Goal: Information Seeking & Learning: Learn about a topic

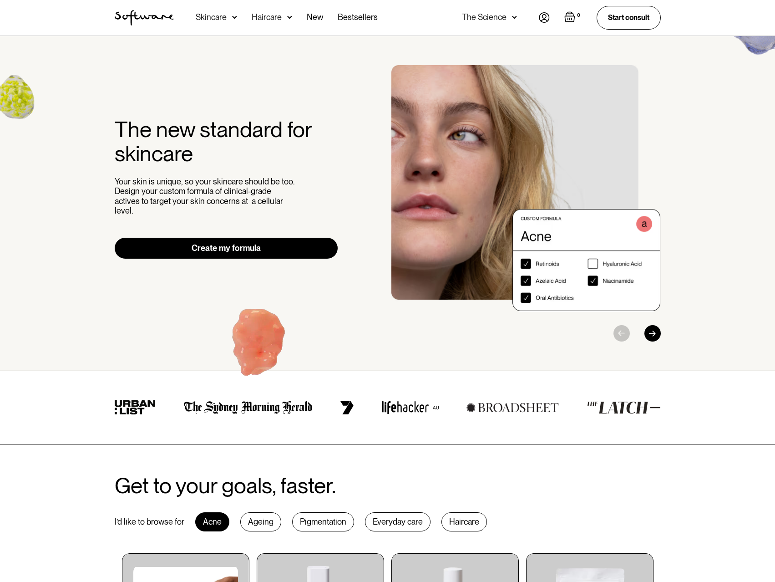
click at [207, 17] on div "Skincare" at bounding box center [211, 17] width 31 height 9
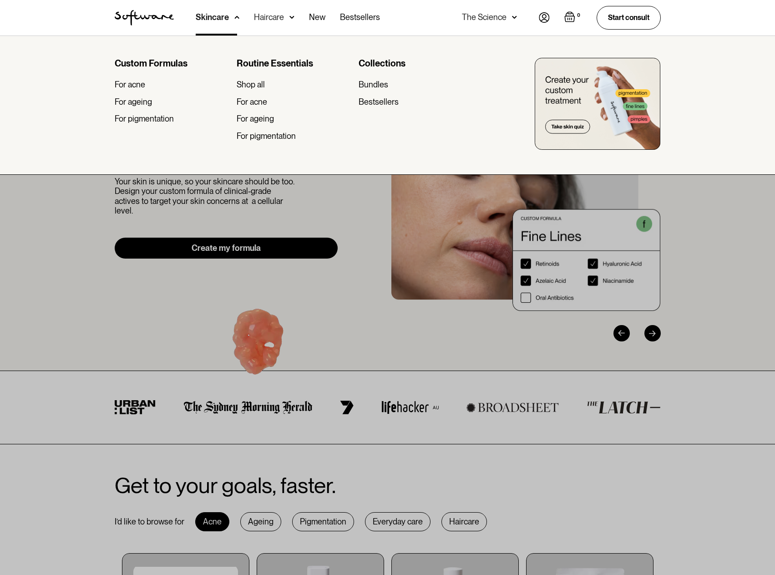
click at [137, 99] on div "For ageing" at bounding box center [133, 102] width 37 height 10
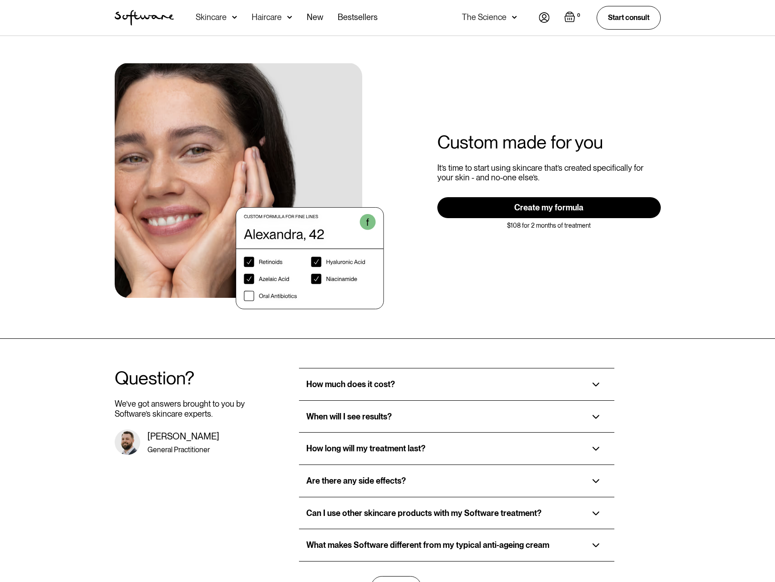
scroll to position [1638, 0]
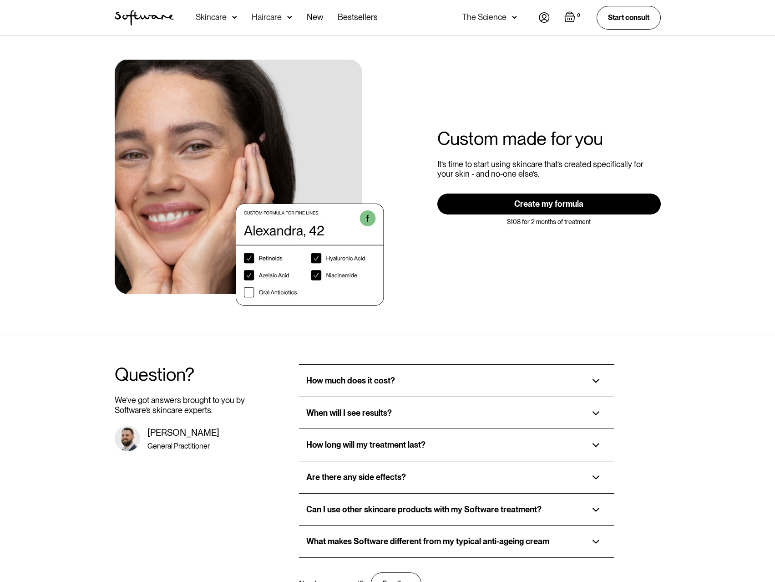
click at [588, 364] on div "How much does it cost?" at bounding box center [456, 380] width 315 height 32
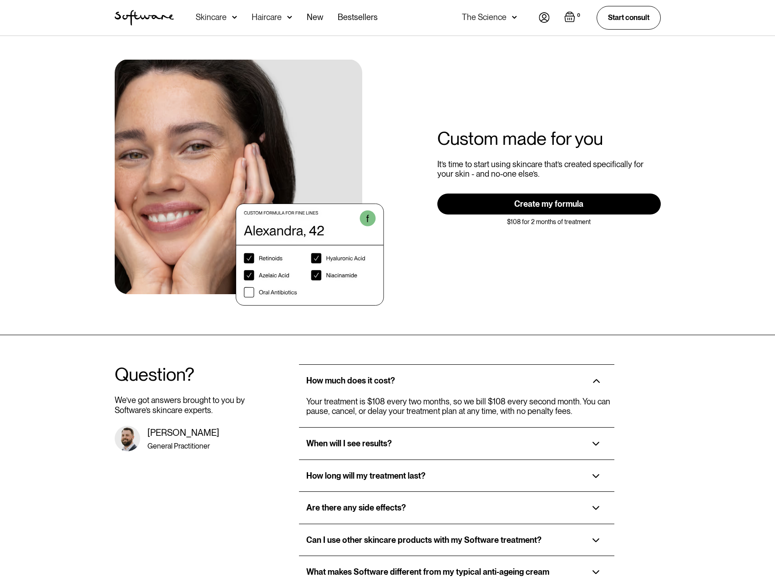
click at [593, 441] on img at bounding box center [595, 443] width 7 height 4
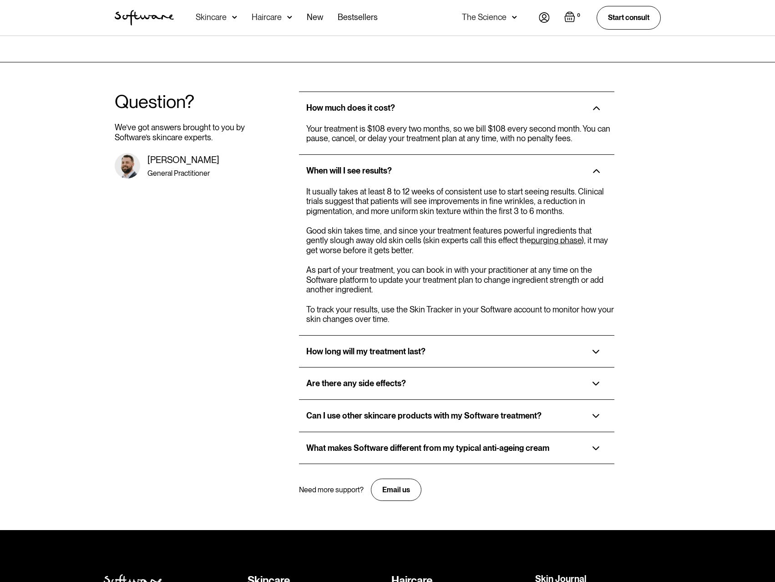
scroll to position [1911, 0]
click at [600, 349] on img at bounding box center [595, 351] width 7 height 4
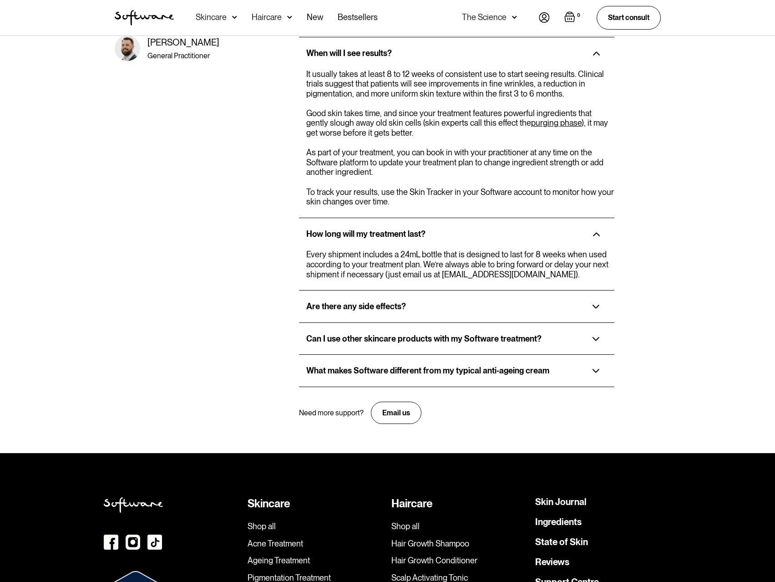
scroll to position [2048, 0]
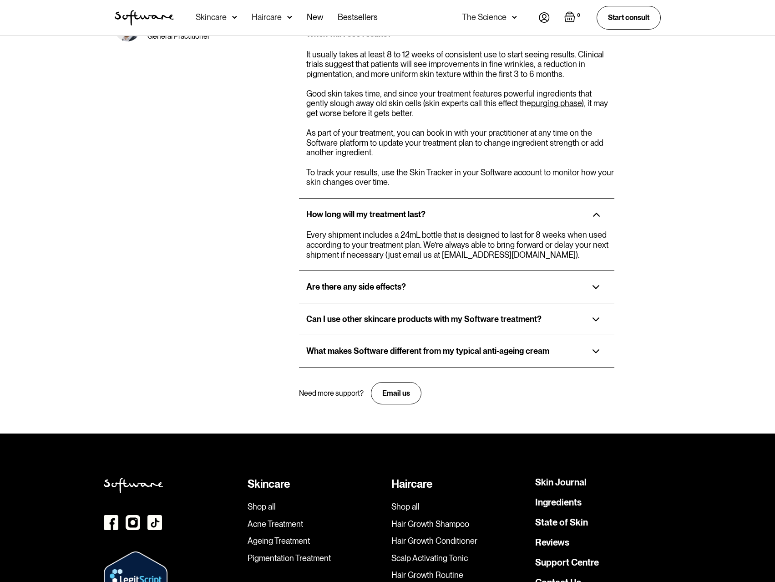
click at [593, 285] on img at bounding box center [595, 287] width 7 height 4
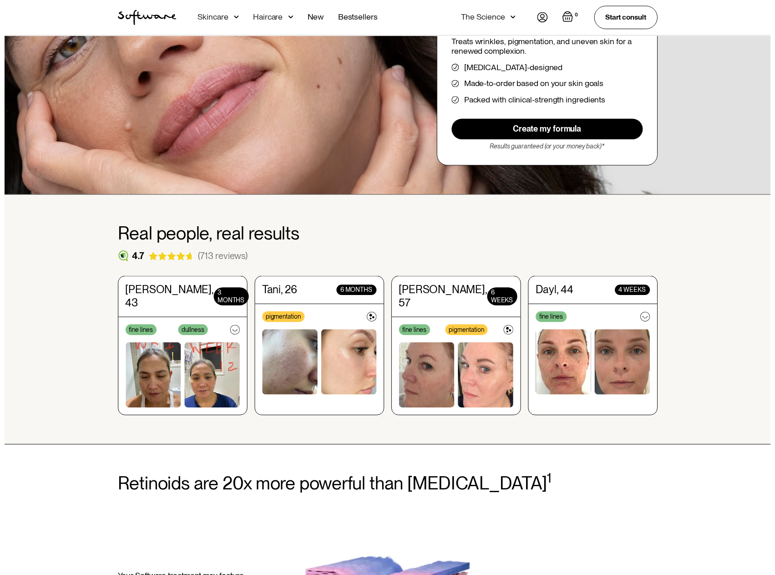
scroll to position [0, 0]
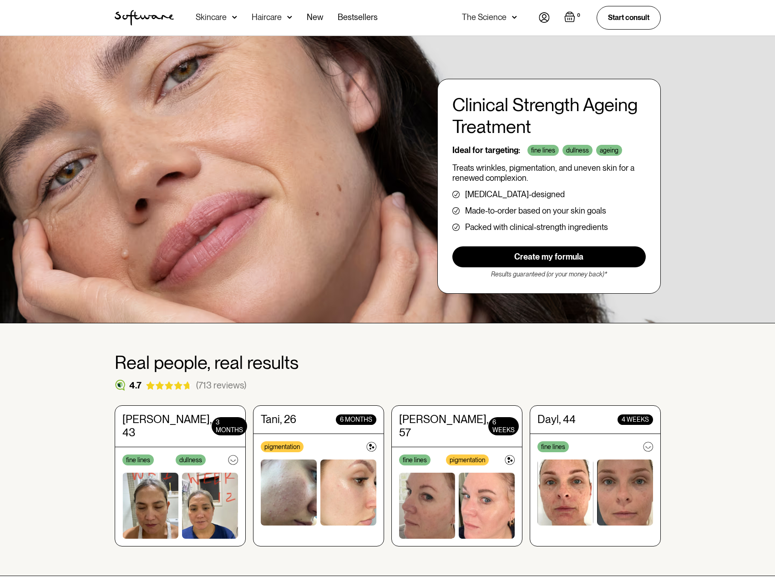
click at [71, 76] on div "Clinical Strength Ageing Treatment Ideal for targeting: fine lines dullness age…" at bounding box center [387, 179] width 775 height 287
click at [214, 16] on div "Skincare" at bounding box center [211, 17] width 31 height 9
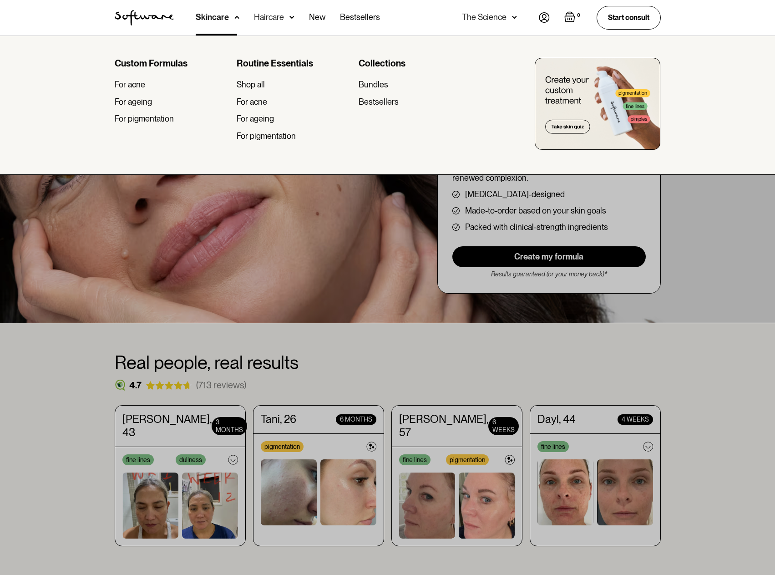
click at [138, 105] on div "For ageing" at bounding box center [133, 102] width 37 height 10
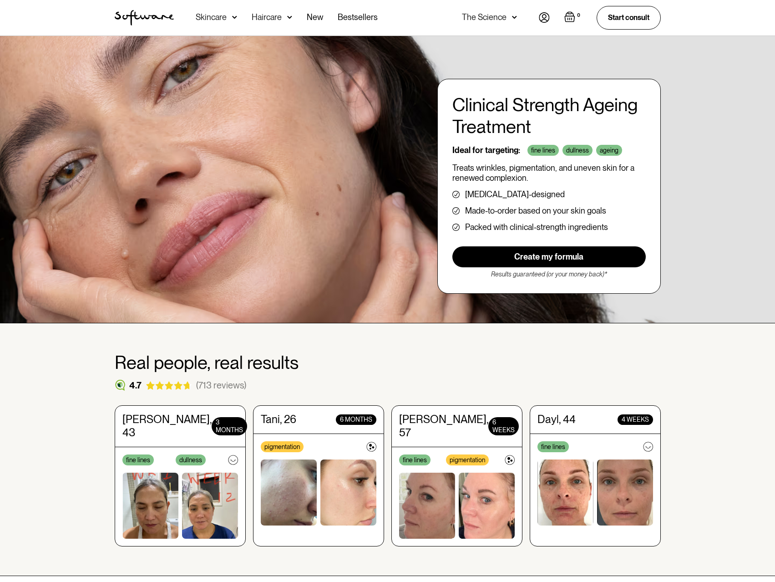
click at [213, 16] on div "Skincare" at bounding box center [211, 17] width 31 height 9
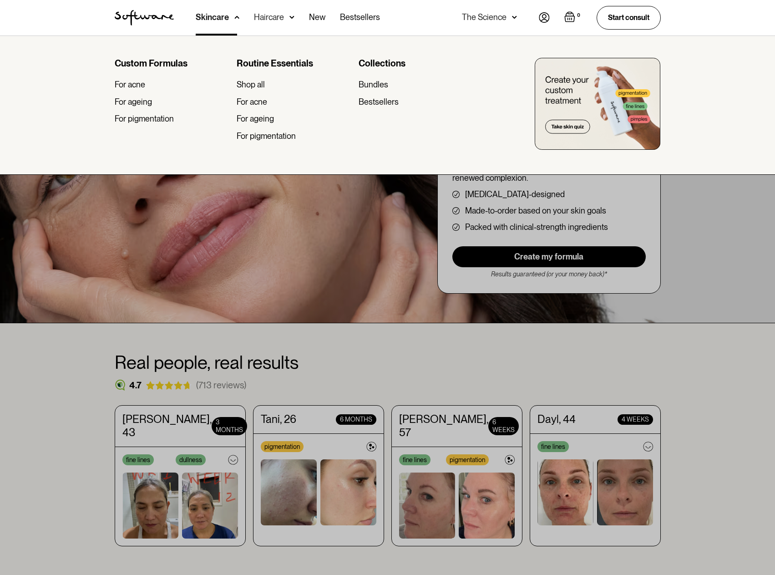
click at [266, 119] on div "For ageing" at bounding box center [255, 119] width 37 height 10
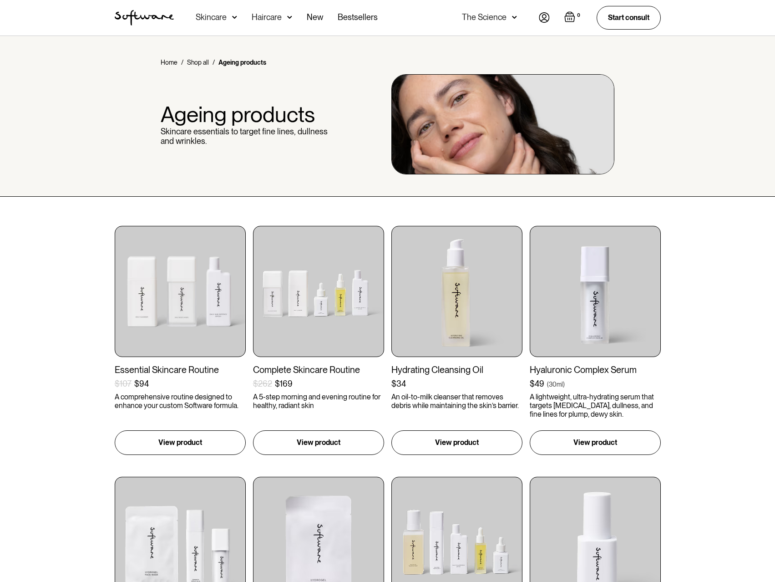
click at [217, 16] on div "Skincare" at bounding box center [211, 17] width 31 height 9
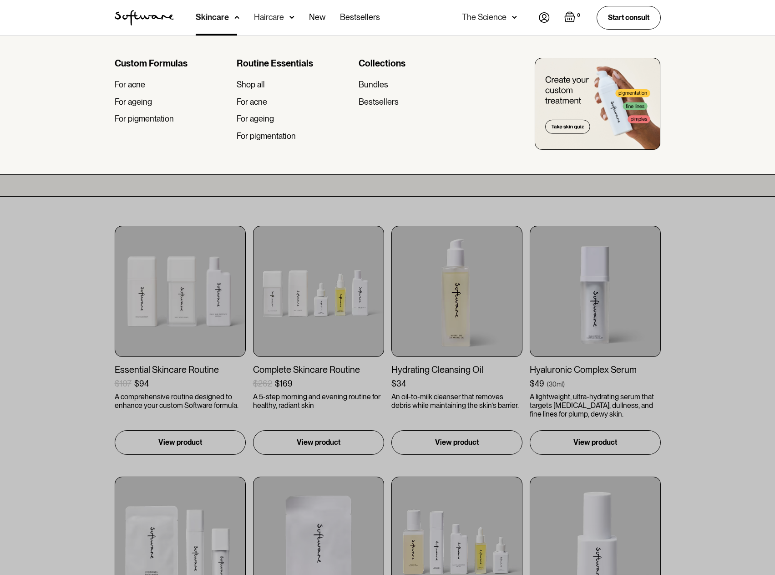
click at [372, 78] on div "Collections Bundles Bestsellers" at bounding box center [416, 103] width 115 height 90
click at [377, 83] on div "Bundles" at bounding box center [374, 85] width 30 height 10
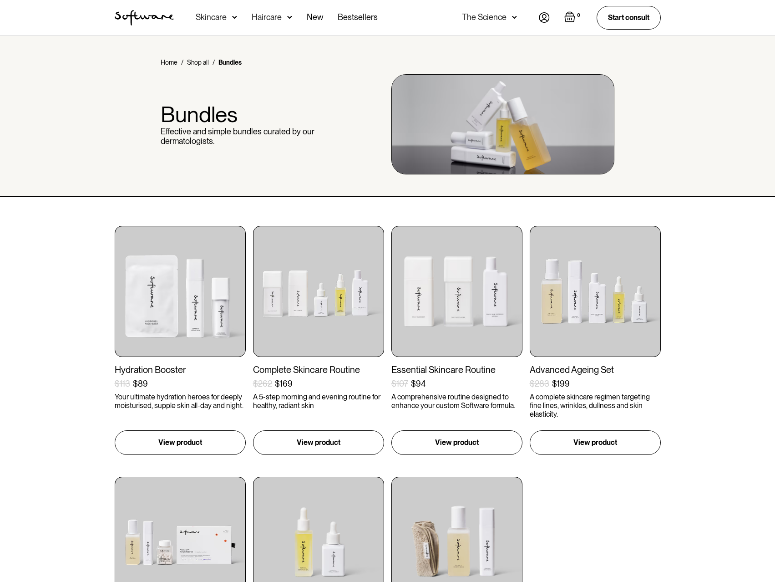
click at [267, 20] on div "Haircare" at bounding box center [267, 17] width 30 height 9
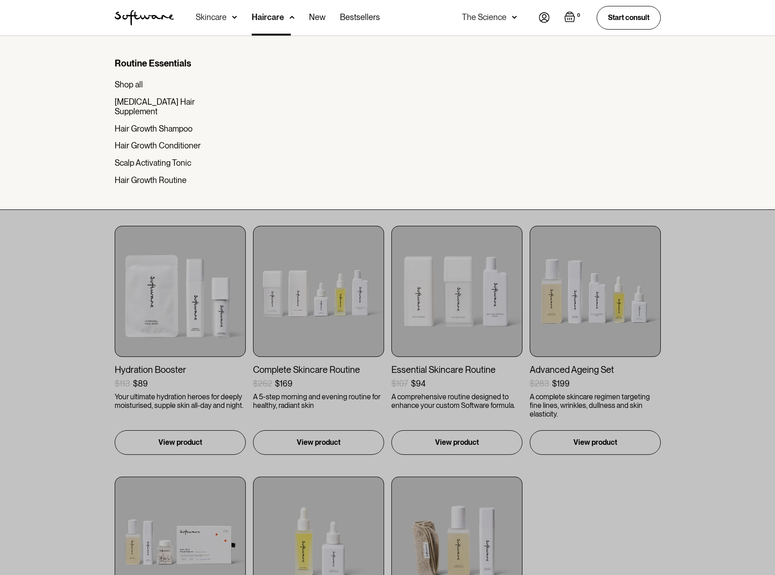
click at [174, 124] on div "Hair Growth Shampoo" at bounding box center [154, 129] width 78 height 10
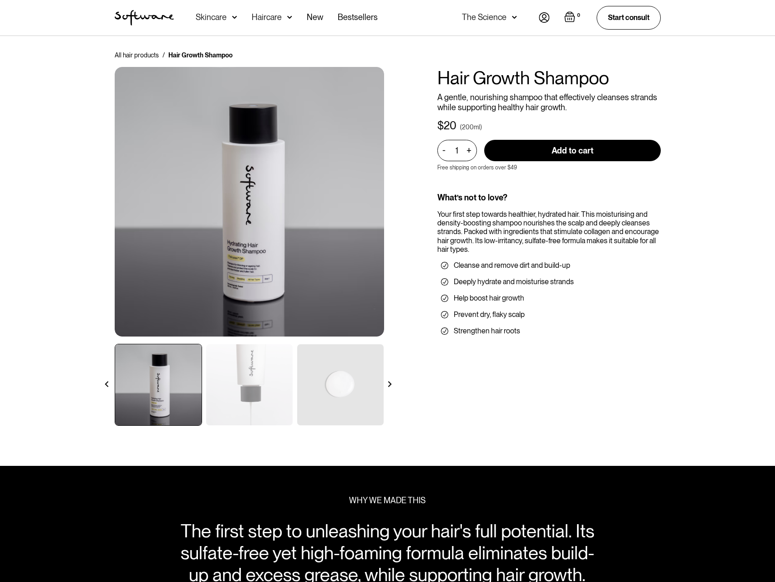
click at [315, 13] on link "New" at bounding box center [315, 17] width 16 height 35
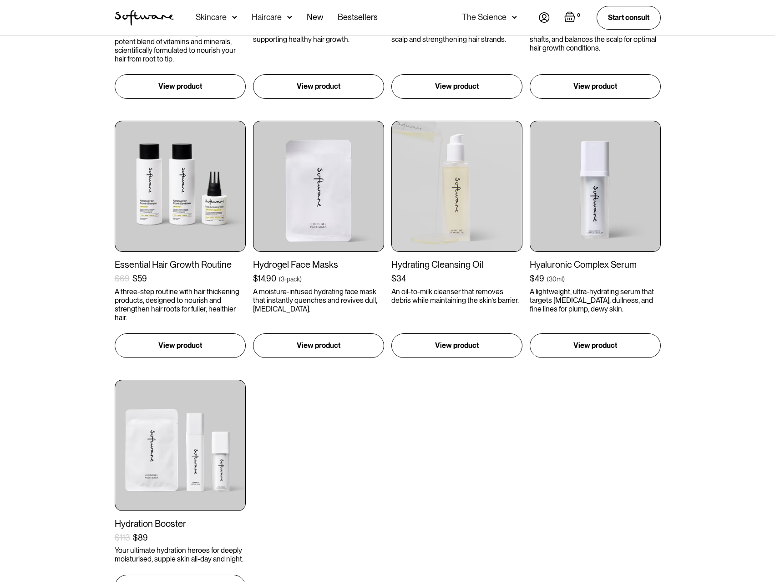
scroll to position [455, 0]
